Goal: Task Accomplishment & Management: Manage account settings

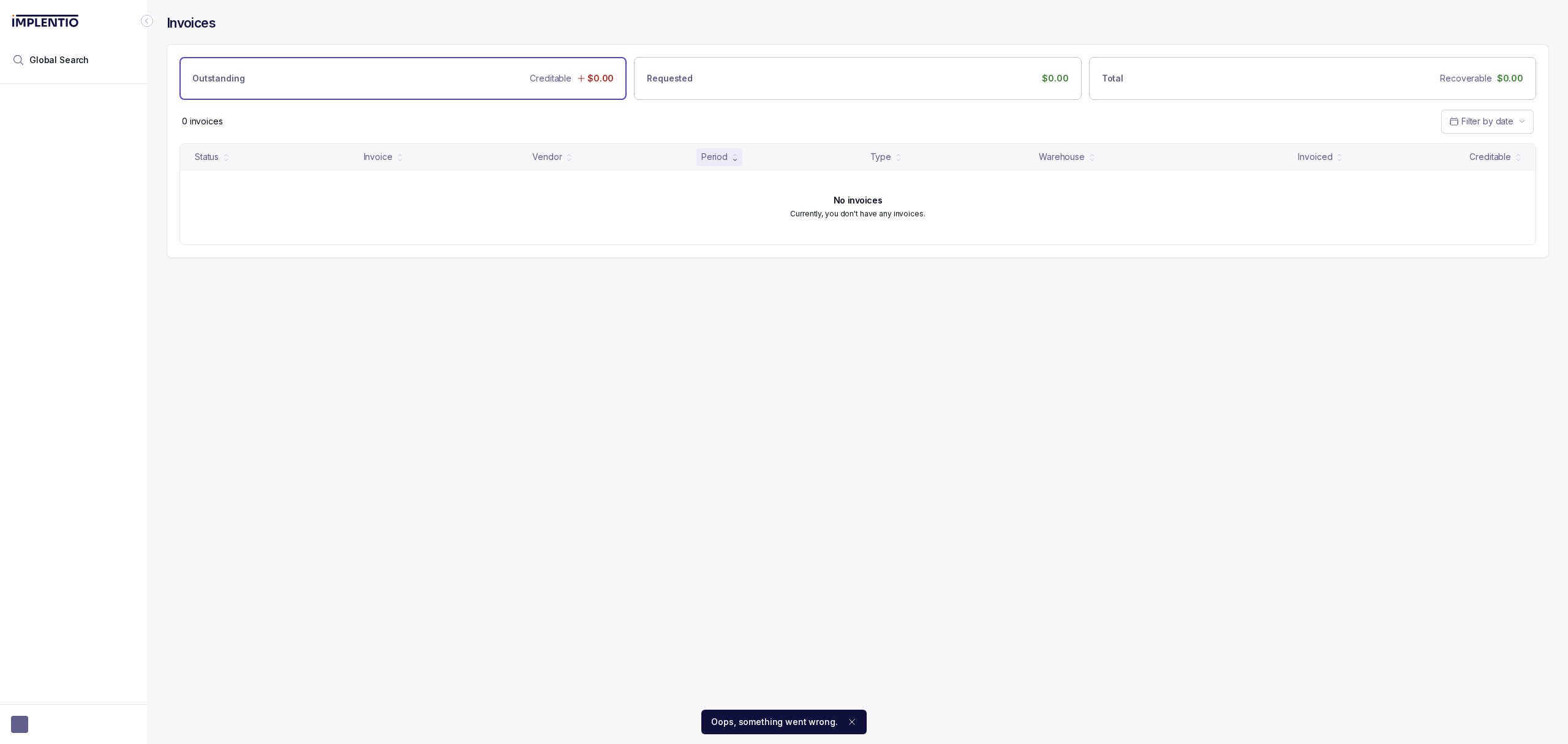
click at [848, 723] on icon "Notifications (F8)" at bounding box center [851, 721] width 9 height 9
